Goal: Task Accomplishment & Management: Use online tool/utility

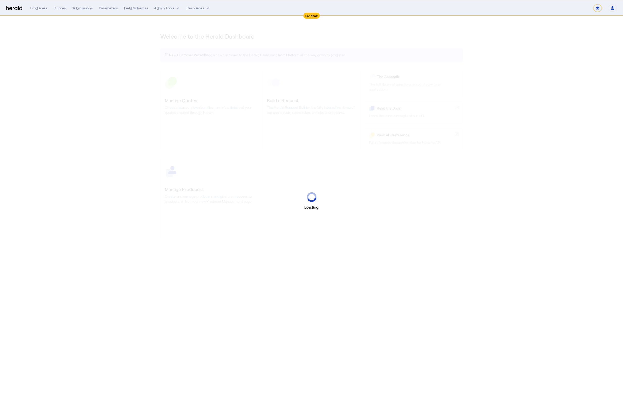
select select "*******"
select select "pfm_2v8p_herald_api"
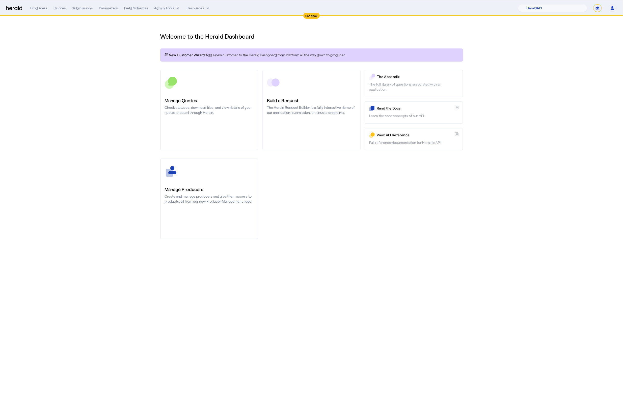
click at [391, 200] on div "Manage Producers Create and manage producers and give them access to products, …" at bounding box center [311, 199] width 303 height 81
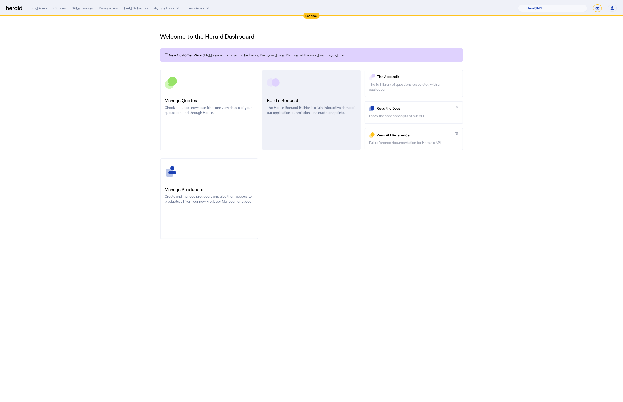
click at [313, 115] on link "Build a Request The Herald Request Builder is a fully interactive demo of our a…" at bounding box center [312, 110] width 98 height 81
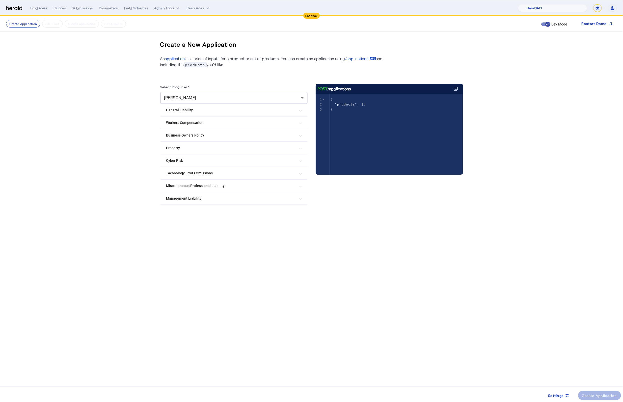
click at [252, 201] on mat-expansion-panel-header "Management Liability" at bounding box center [233, 198] width 147 height 12
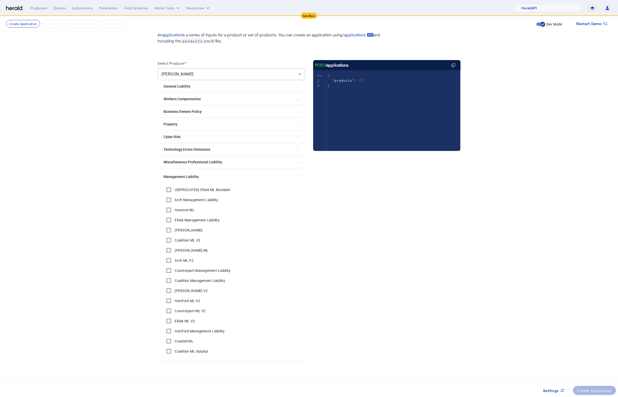
scroll to position [25, 0]
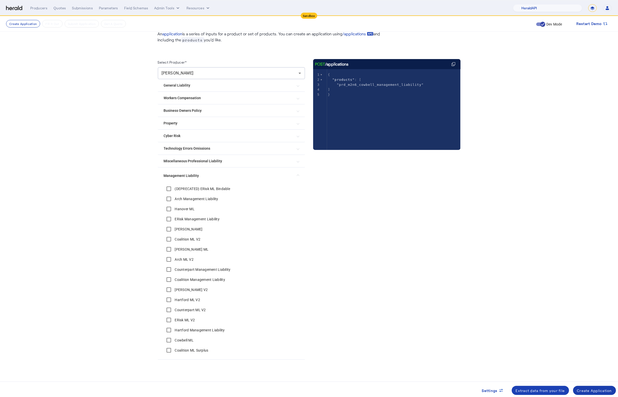
click at [592, 389] on div "Create Application" at bounding box center [594, 390] width 35 height 5
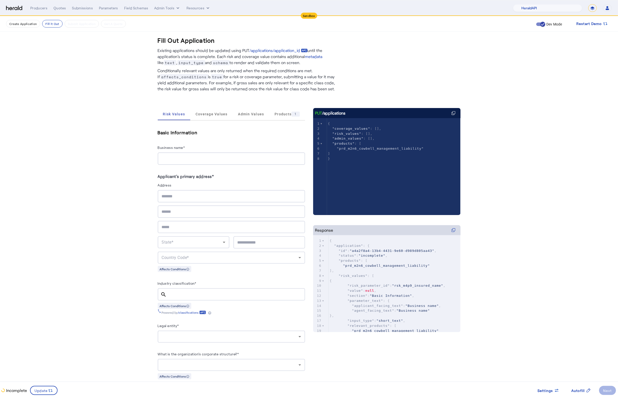
click at [208, 117] on span "Coverage Values" at bounding box center [212, 114] width 32 height 12
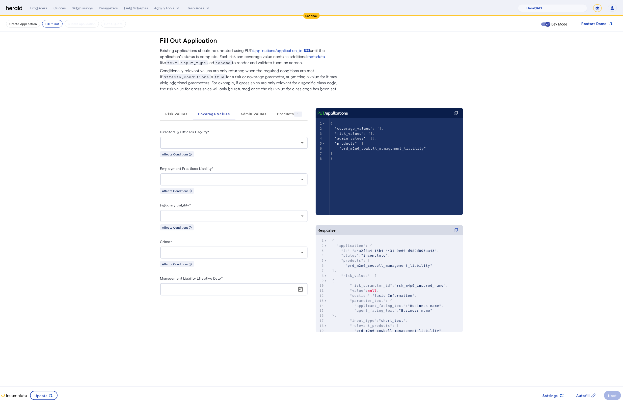
click at [206, 143] on div at bounding box center [232, 143] width 137 height 6
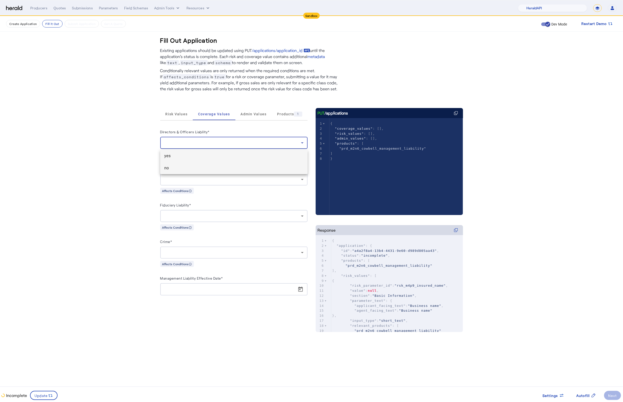
click at [204, 168] on span "no" at bounding box center [233, 168] width 139 height 6
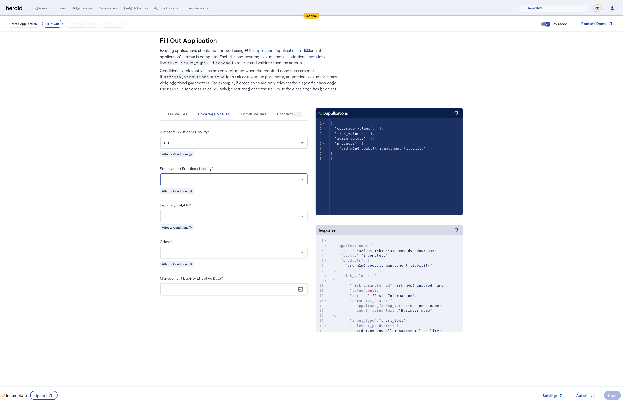
click at [212, 180] on div at bounding box center [232, 179] width 137 height 6
click at [212, 188] on mat-option "yes" at bounding box center [233, 193] width 147 height 12
click at [228, 222] on div at bounding box center [233, 216] width 139 height 12
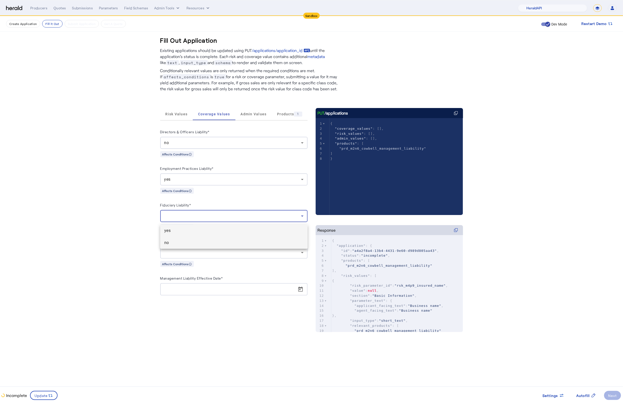
click at [208, 242] on span "no" at bounding box center [233, 243] width 139 height 6
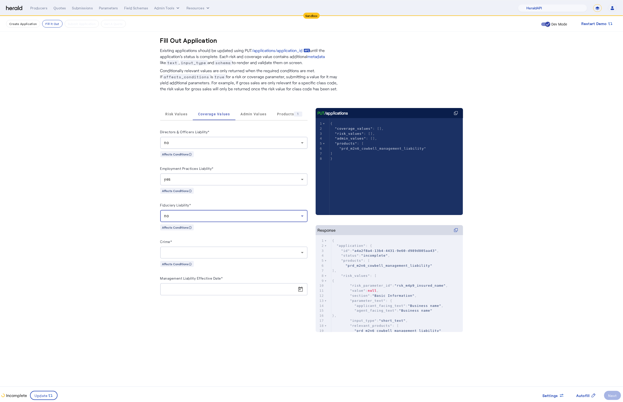
click at [224, 256] on div at bounding box center [232, 253] width 137 height 6
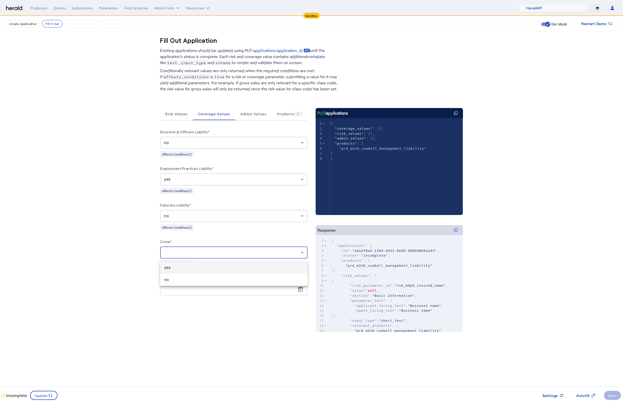
click at [211, 287] on div at bounding box center [311, 201] width 623 height 402
click at [249, 261] on div "Crime* Affects Conditions" at bounding box center [233, 253] width 147 height 29
click at [237, 262] on div "Crime* Affects Conditions" at bounding box center [233, 253] width 147 height 29
click at [238, 259] on div at bounding box center [233, 253] width 139 height 12
click at [226, 277] on span "no" at bounding box center [233, 280] width 139 height 6
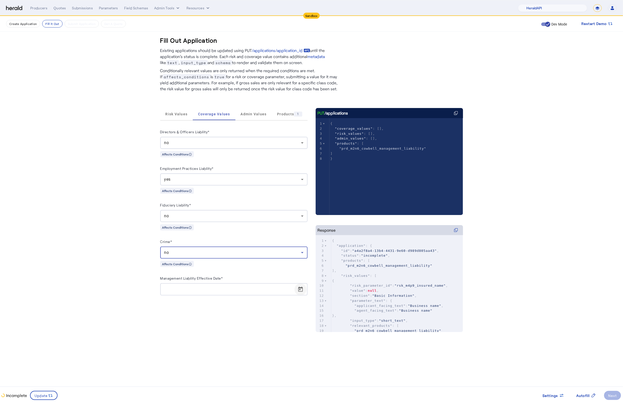
click at [297, 294] on span "Open calendar" at bounding box center [301, 290] width 12 height 12
drag, startPoint x: 215, startPoint y: 338, endPoint x: 205, endPoint y: 342, distance: 11.0
click at [215, 338] on span "5" at bounding box center [217, 339] width 9 height 9
type input "**********"
click at [43, 400] on span at bounding box center [44, 396] width 27 height 12
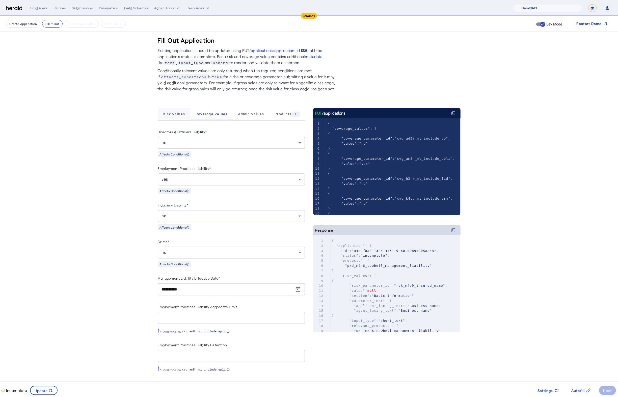
drag, startPoint x: 186, startPoint y: 121, endPoint x: 175, endPoint y: 113, distance: 13.0
click at [185, 119] on mat-tab-group "**********" at bounding box center [231, 244] width 147 height 272
click at [175, 113] on span "Risk Values" at bounding box center [174, 114] width 22 height 4
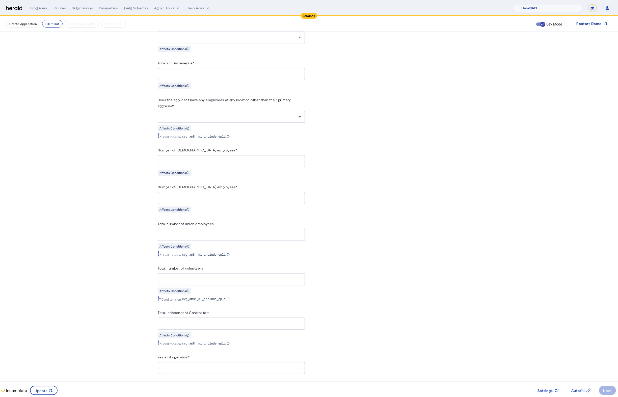
scroll to position [352, 0]
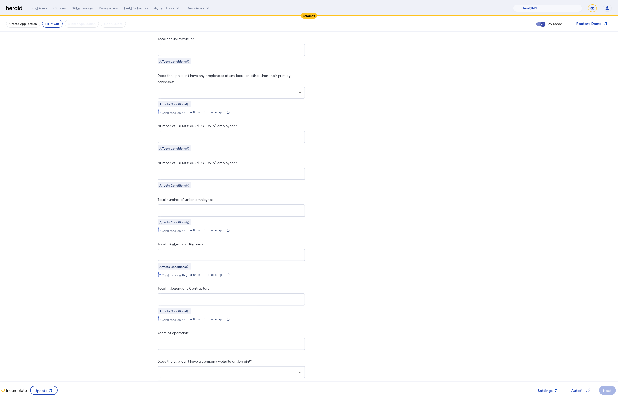
click at [309, 243] on div "Risk Values Coverage Values Admin Values Products 1 Basic Information Business …" at bounding box center [309, 278] width 303 height 1076
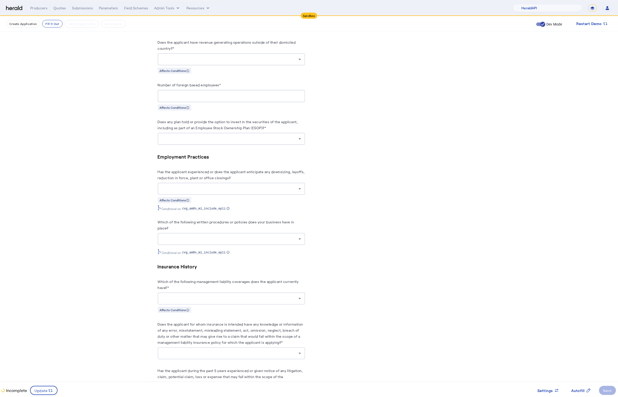
scroll to position [764, 0]
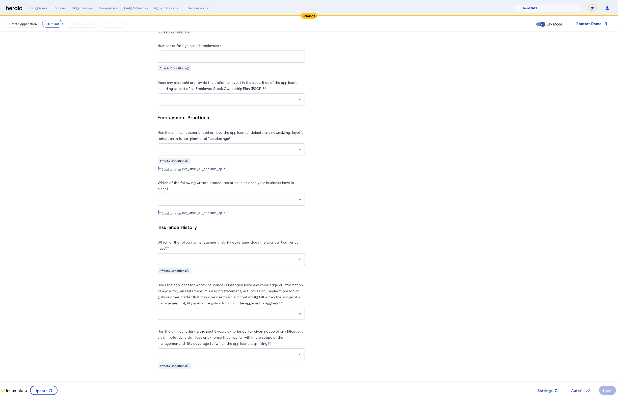
scroll to position [802, 0]
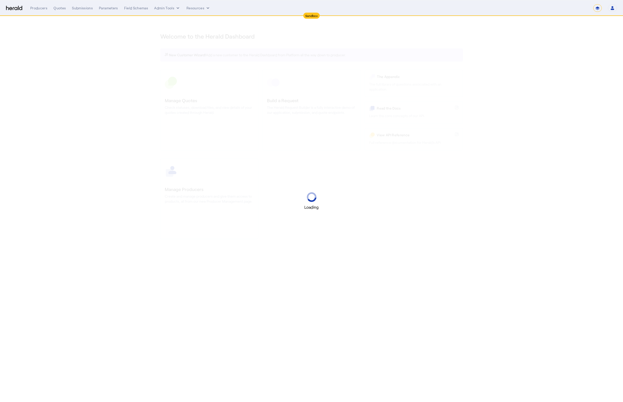
select select "*******"
select select "pfm_2v8p_herald_api"
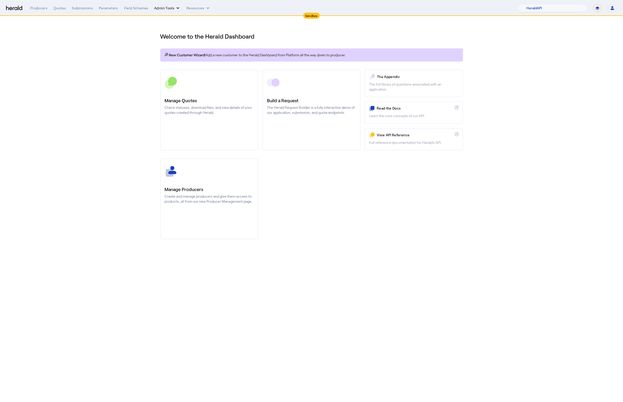
click at [171, 9] on button "Admin Tools" at bounding box center [167, 8] width 26 height 5
click at [175, 29] on span "Products Manager" at bounding box center [176, 31] width 37 height 6
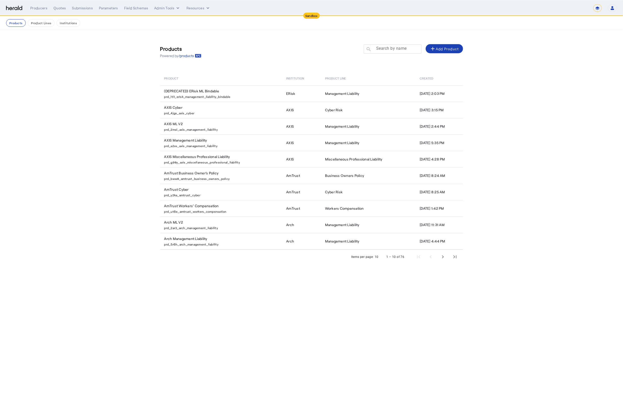
click at [385, 50] on mat-label "Search by name" at bounding box center [391, 48] width 31 height 5
click at [385, 50] on input "Search by name" at bounding box center [394, 49] width 45 height 6
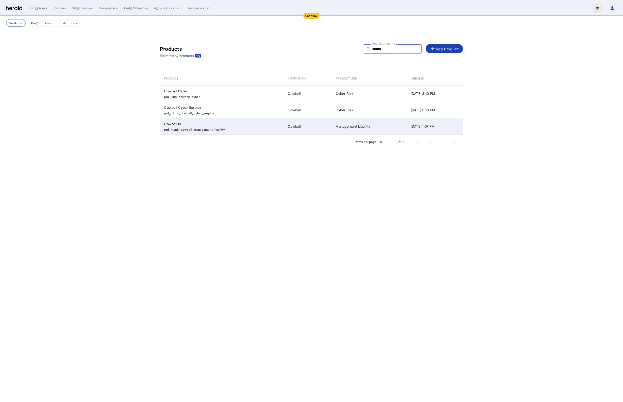
type input "*******"
click at [204, 121] on td "Cowbell ML prd_m2n6_cowbell_management_liability" at bounding box center [222, 126] width 124 height 17
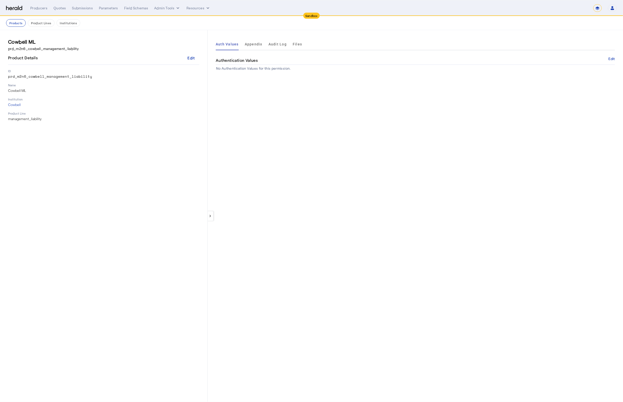
click at [302, 45] on div "Auth Values Appendix Audit Log Files" at bounding box center [415, 44] width 399 height 12
click at [298, 45] on span "Files" at bounding box center [297, 44] width 9 height 4
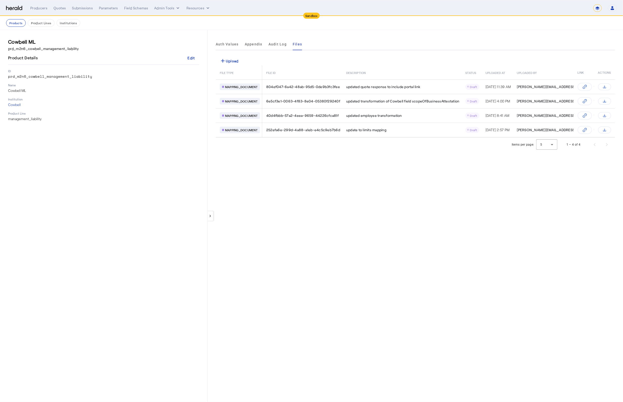
click at [435, 195] on div "keyboard_arrow_left Auth Values Appendix Audit Log Files add Upload FILE TYPE F…" at bounding box center [416, 216] width 416 height 372
click at [231, 59] on div "add Upload" at bounding box center [229, 61] width 19 height 6
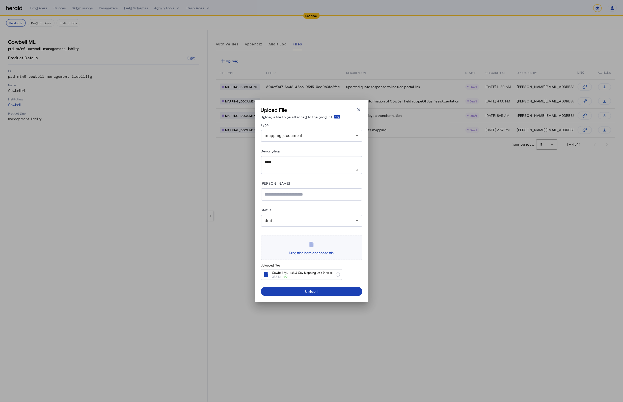
click at [296, 163] on textarea "Description" at bounding box center [311, 165] width 93 height 12
type textarea "*"
type textarea "**********"
paste input "**********"
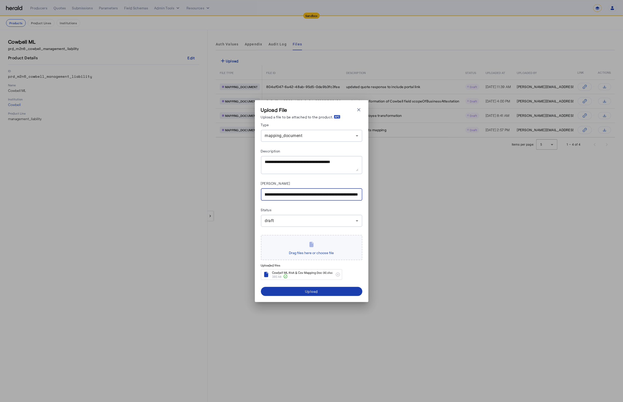
type input "**********"
click at [325, 293] on span "submit" at bounding box center [311, 292] width 101 height 12
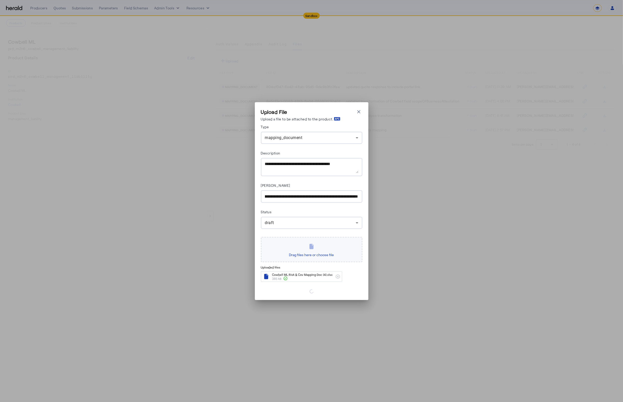
scroll to position [0, 0]
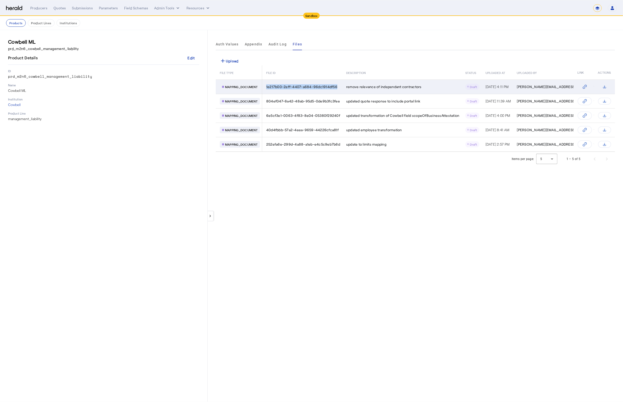
drag, startPoint x: 338, startPoint y: 87, endPoint x: 265, endPoint y: 89, distance: 73.5
click at [265, 89] on td "1e217b00-2eff-4407-a684-96dc1914df56" at bounding box center [302, 87] width 80 height 14
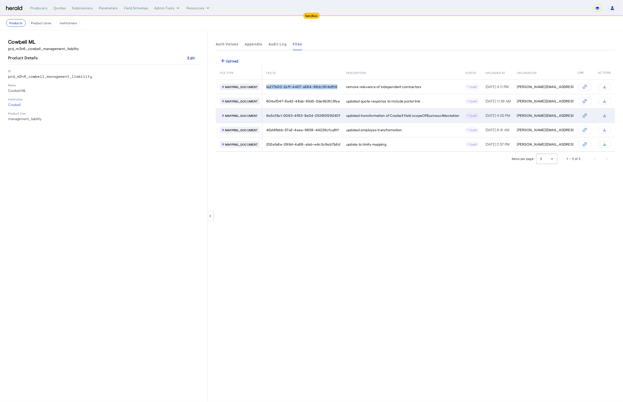
copy span "1e217b00-2eff-4407-a684-96dc1914df56"
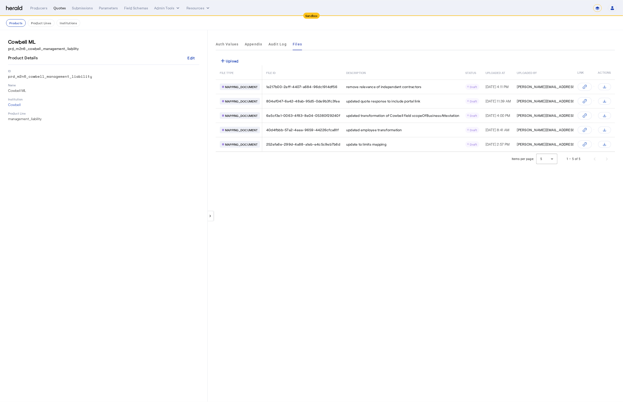
click at [61, 7] on div "Quotes" at bounding box center [60, 8] width 12 height 5
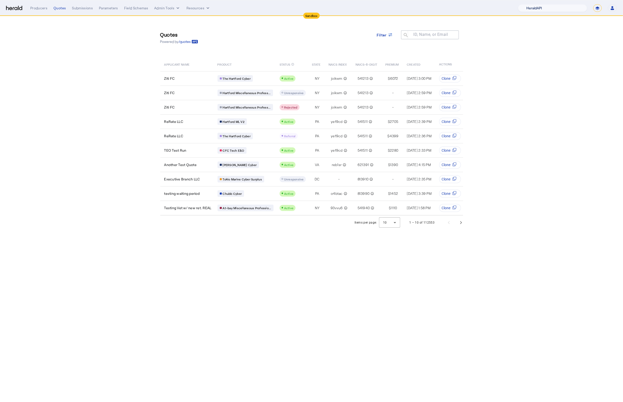
click at [548, 9] on select "1Fort Acrisure Acturis Affinity Advisors Affinity Risk Agentero AmWins Anzen Ao…" at bounding box center [552, 8] width 69 height 8
select select "pfm_h3db_crc"
click at [530, 4] on select "1Fort Acrisure Acturis Affinity Advisors Affinity Risk Agentero AmWins Anzen Ao…" at bounding box center [552, 8] width 69 height 8
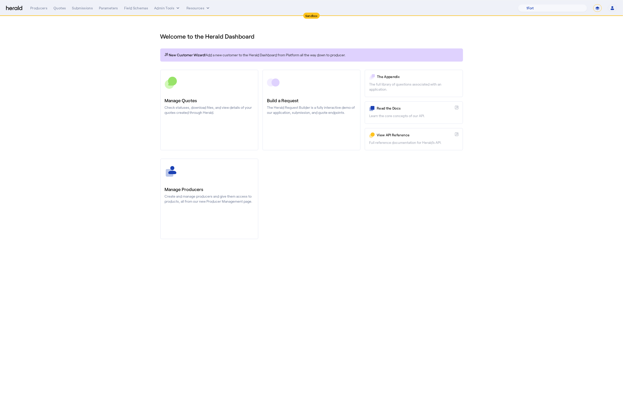
click at [404, 235] on div "Manage Producers Create and manage producers and give them access to products, …" at bounding box center [311, 199] width 303 height 81
click at [60, 8] on div "Quotes" at bounding box center [60, 8] width 12 height 5
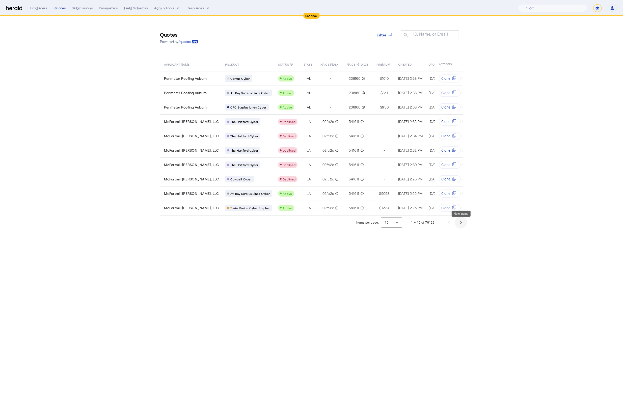
click at [464, 227] on span "Next page" at bounding box center [461, 223] width 12 height 12
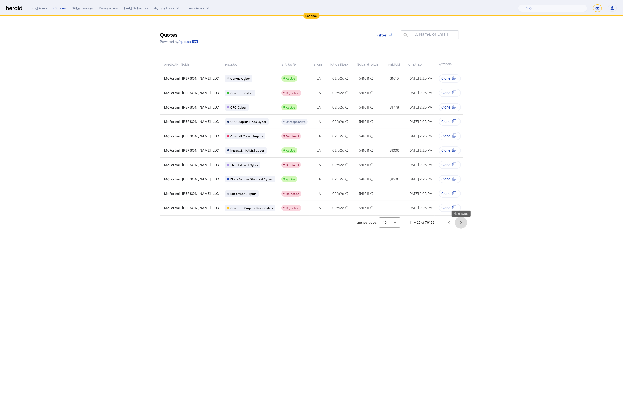
click at [464, 227] on span "Next page" at bounding box center [461, 223] width 12 height 12
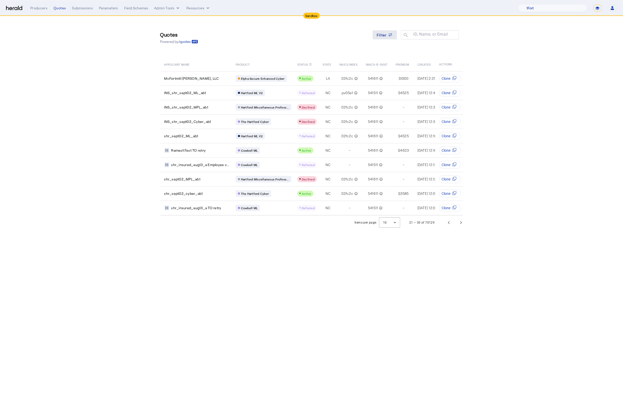
click at [387, 31] on span at bounding box center [385, 35] width 24 height 12
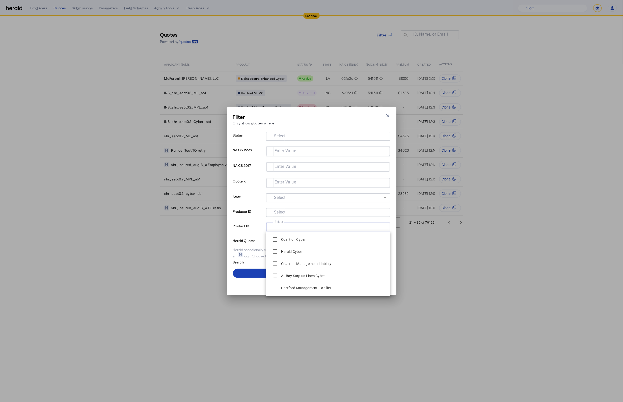
click at [288, 229] on input "Select" at bounding box center [327, 227] width 114 height 6
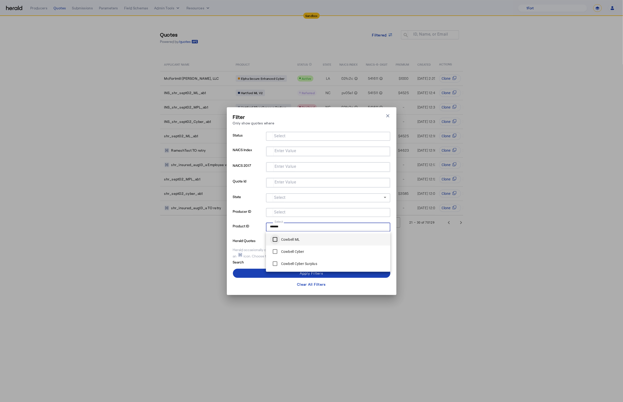
type input "*******"
click at [253, 272] on span at bounding box center [312, 273] width 158 height 12
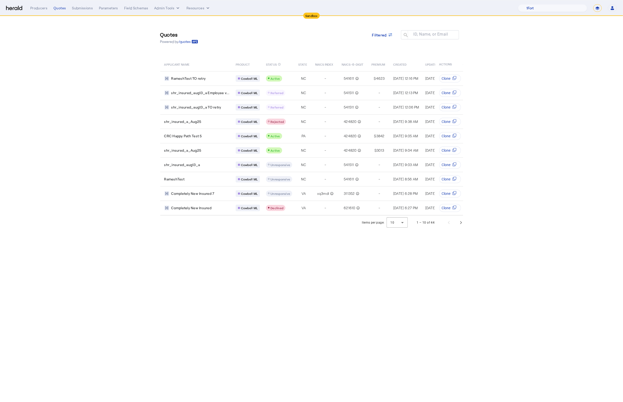
click at [325, 260] on body "Sandbox Menu Producers Quotes Submissions Parameters Field Schemas Admin Tools …" at bounding box center [311, 201] width 623 height 402
click at [219, 165] on div "shr_insured_aug13_a" at bounding box center [196, 164] width 65 height 5
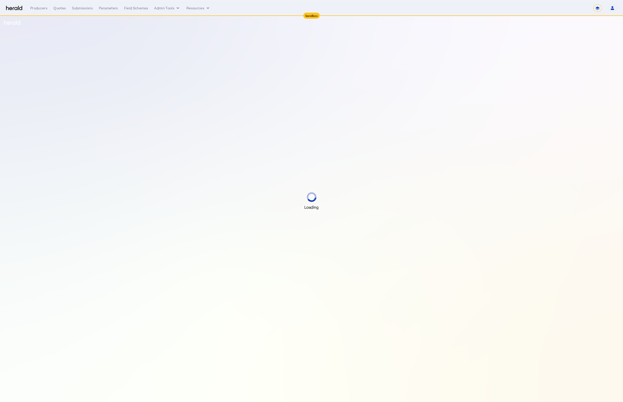
select select "*******"
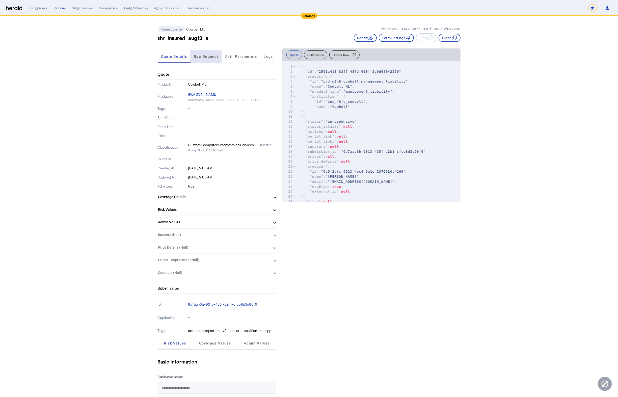
click at [206, 56] on span "Raw Request" at bounding box center [206, 57] width 24 height 4
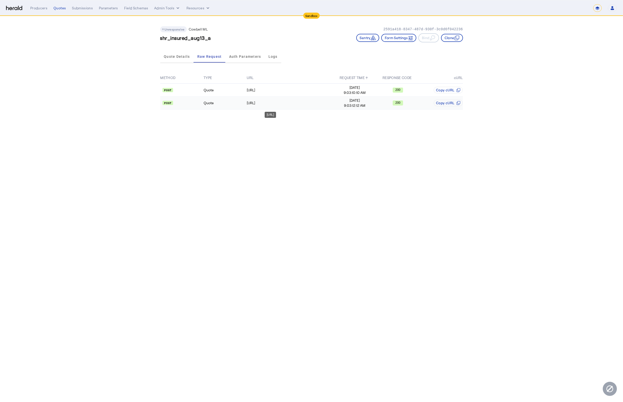
click at [283, 106] on td "https://api.morecowbell.ai/api/quote/v3/da/quote" at bounding box center [290, 103] width 87 height 13
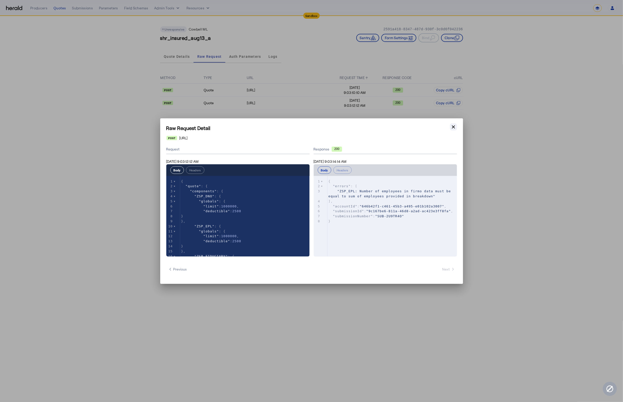
click at [451, 129] on icon "button" at bounding box center [453, 126] width 5 height 5
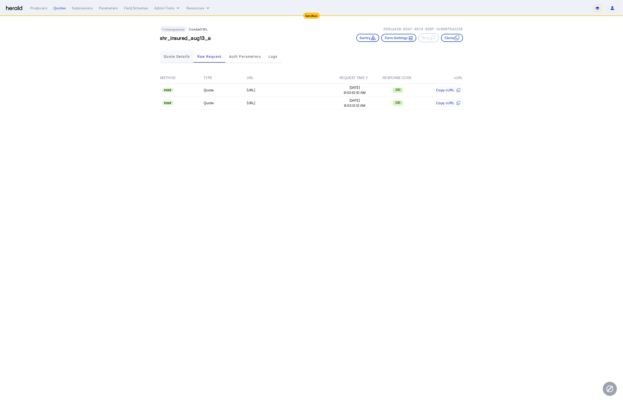
click at [168, 55] on span "Quote Details" at bounding box center [177, 57] width 26 height 4
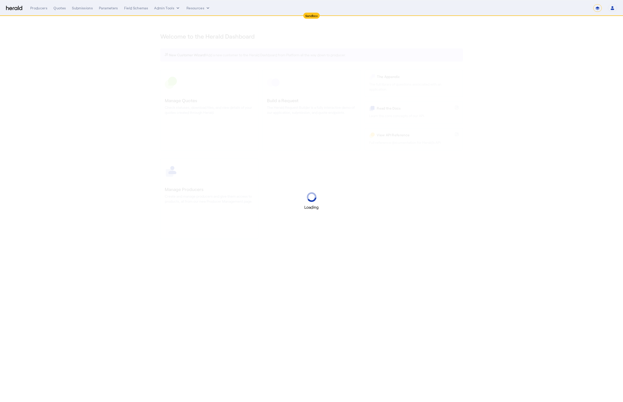
select select "*******"
select select "pfm_2v8p_herald_api"
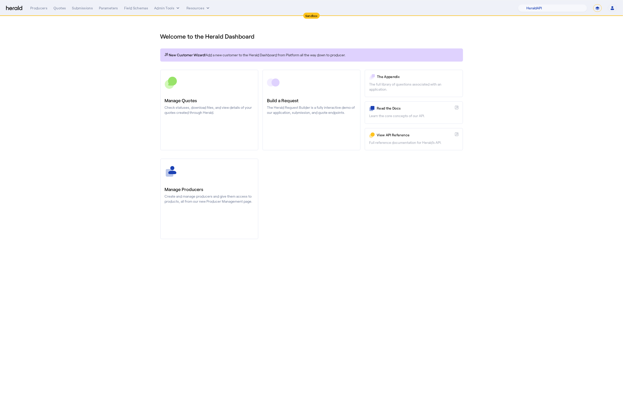
click at [595, 9] on select "**********" at bounding box center [598, 8] width 9 height 8
select select "**********"
click at [594, 4] on select "**********" at bounding box center [598, 8] width 9 height 8
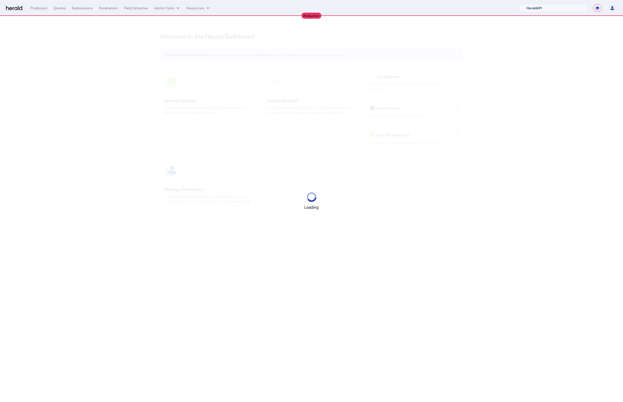
click at [551, 6] on select "1Fort Acrisure Acturis Affinity Advisors Affinity Risk Agentero AmWins Anzen Ao…" at bounding box center [552, 8] width 69 height 8
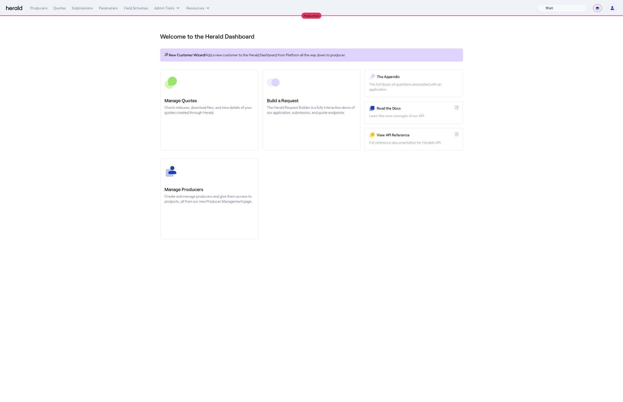
select select "pfm_h3db_crc"
click at [538, 4] on select "1Fort Affinity Risk [PERSON_NAME] [PERSON_NAME] CRC Campus Coverage Citadel Fif…" at bounding box center [563, 8] width 50 height 8
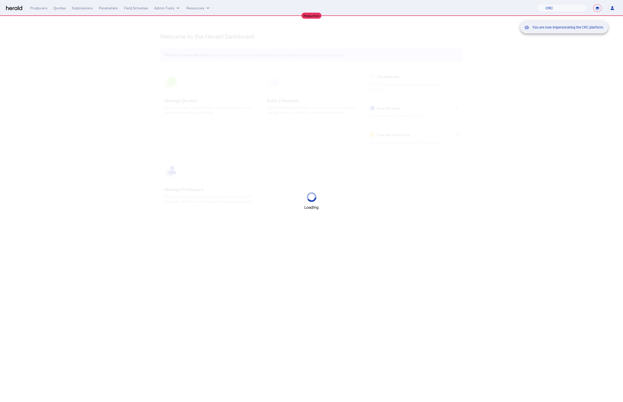
click at [104, 76] on div "You are now impersonating the CRC platform." at bounding box center [311, 201] width 623 height 402
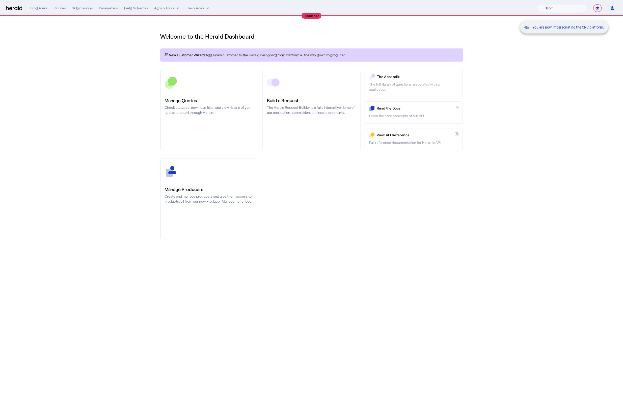
click at [56, 10] on div "You are now impersonating the CRC platform." at bounding box center [311, 201] width 623 height 402
click at [58, 9] on div "Quotes" at bounding box center [60, 8] width 12 height 5
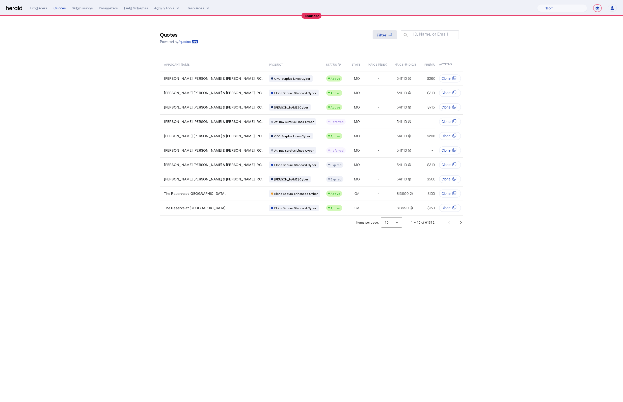
click at [382, 34] on span "Filter" at bounding box center [382, 34] width 10 height 5
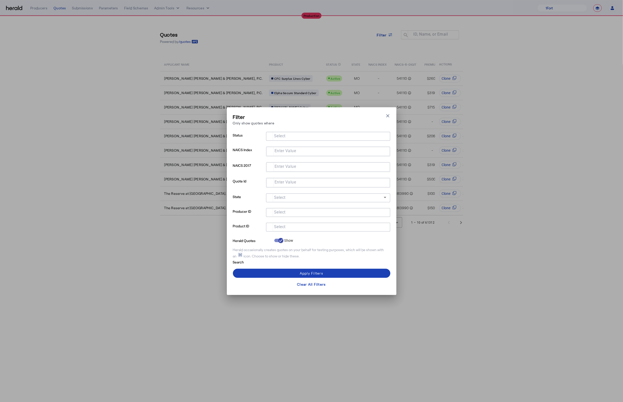
click at [305, 226] on input "Select" at bounding box center [327, 227] width 114 height 6
type input "*"
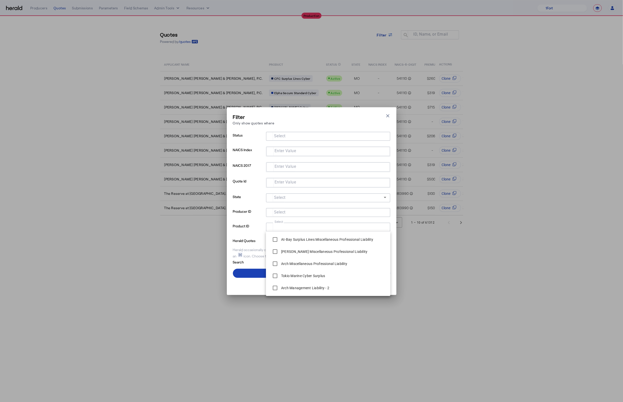
click at [284, 138] on mat-label "Select" at bounding box center [280, 136] width 12 height 5
click at [284, 138] on input "Select" at bounding box center [327, 136] width 114 height 6
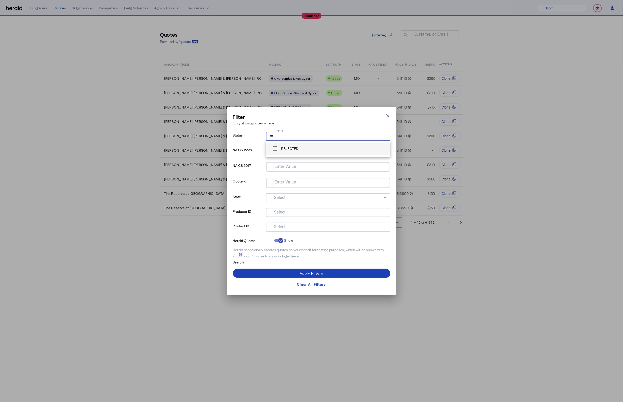
type input "***"
click at [340, 273] on span at bounding box center [312, 273] width 158 height 12
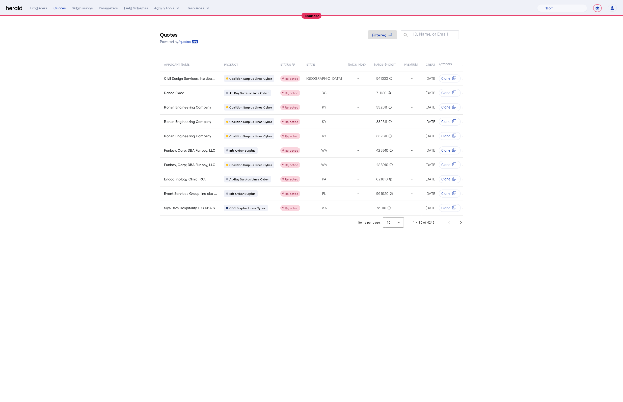
click at [293, 269] on body "**********" at bounding box center [311, 201] width 623 height 402
click at [463, 222] on span "Next page" at bounding box center [461, 223] width 12 height 12
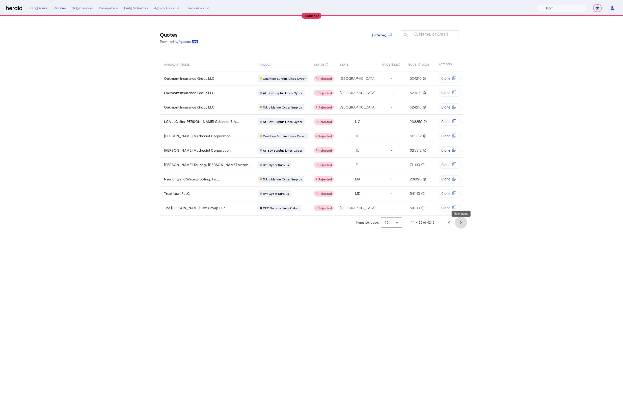
click at [459, 220] on span "Next page" at bounding box center [461, 223] width 12 height 12
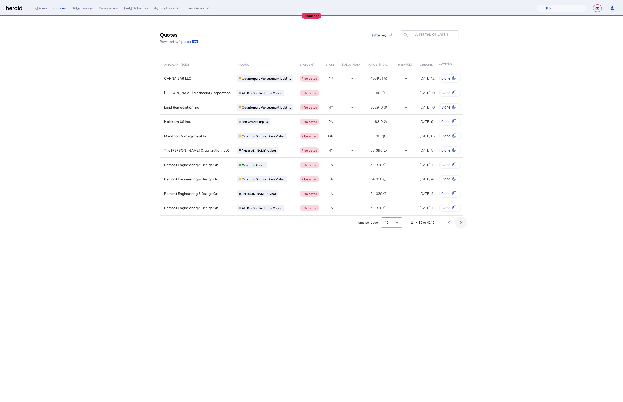
click at [464, 228] on span "Next page" at bounding box center [461, 223] width 12 height 12
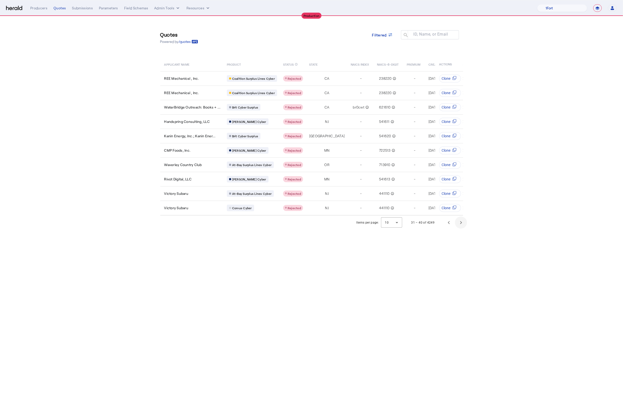
click at [461, 224] on span "Next page" at bounding box center [461, 223] width 12 height 12
